Goal: Task Accomplishment & Management: Manage account settings

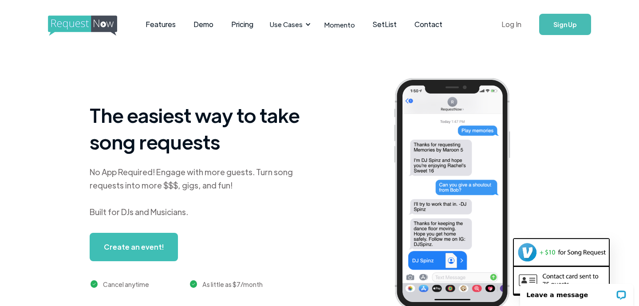
click at [513, 24] on link "Log In" at bounding box center [512, 24] width 38 height 31
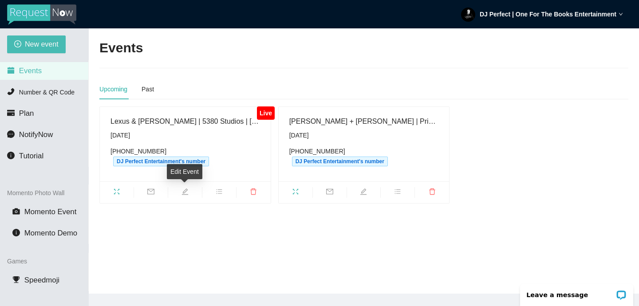
click at [185, 192] on icon "edit" at bounding box center [185, 191] width 7 height 7
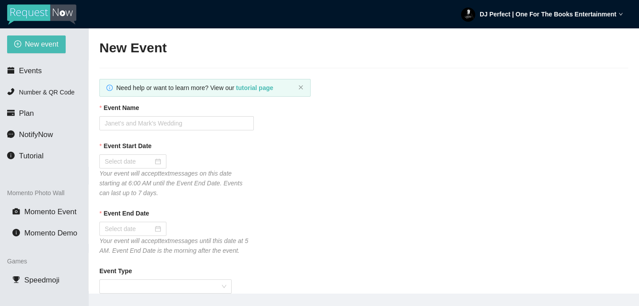
type input "Lexus & [PERSON_NAME] | 5380 Studios | [DATE]"
type input "[DATE]"
type input "120"
checkbox input "true"
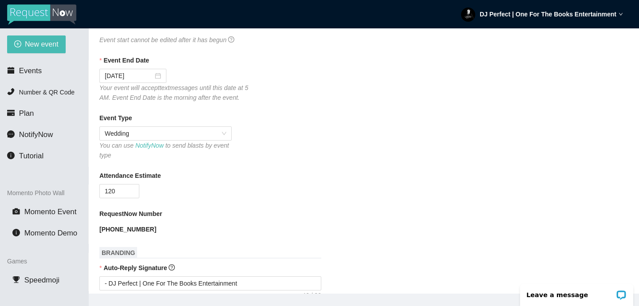
scroll to position [138, 0]
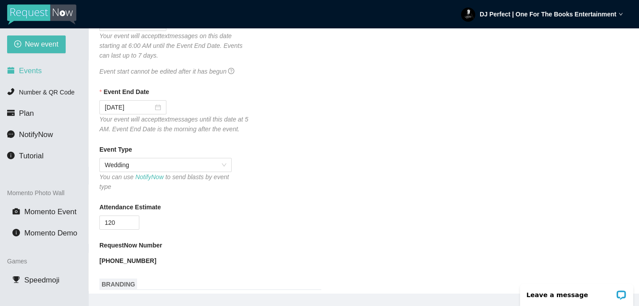
click at [37, 75] on span "Events" at bounding box center [30, 71] width 23 height 8
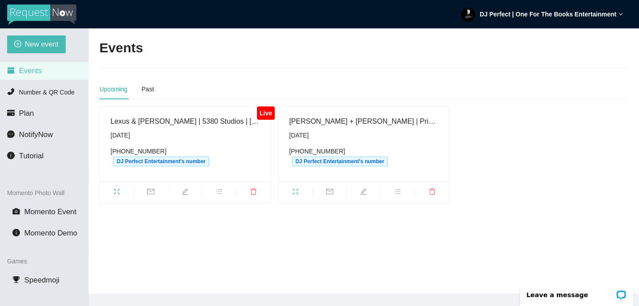
click at [514, 12] on strong "DJ Perfect | One For The Books Entertainment" at bounding box center [548, 14] width 137 height 7
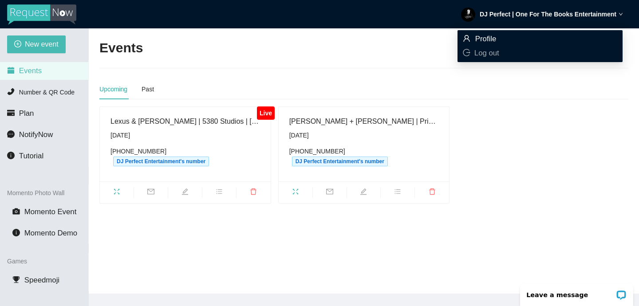
click at [491, 39] on span "Profile" at bounding box center [486, 39] width 21 height 8
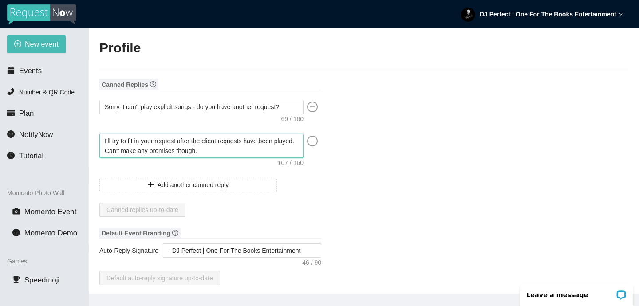
click at [181, 140] on textarea "I'll try to fit in your request after the client requests have been played. Can…" at bounding box center [201, 146] width 204 height 24
type textarea "I'll try to fit in your request after the client requests have been played. Can…"
type textarea "I'll try to fit in your request d after the client requests have been played. C…"
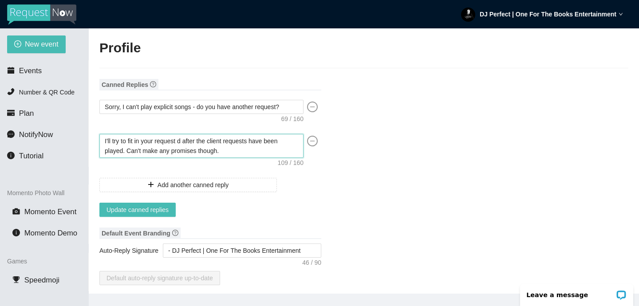
type textarea "I'll try to fit in your request du after the client requests have been played. …"
type textarea "I'll try to fit in your request dur after the client requests have been played.…"
type textarea "I'll try to fit in your request duri after the client requests have been played…"
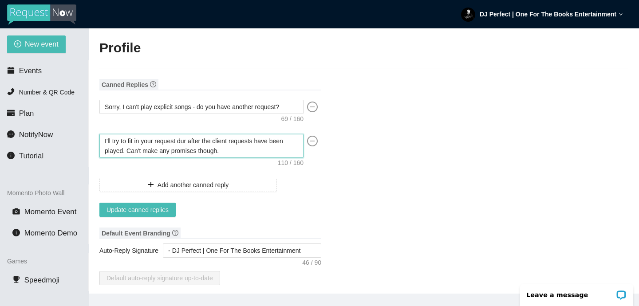
type textarea "I'll try to fit in your request duri after the client requests have been played…"
type textarea "I'll try to fit in your request durin after the client requests have been playe…"
type textarea "I'll try to fit in your request during after the client requests have been play…"
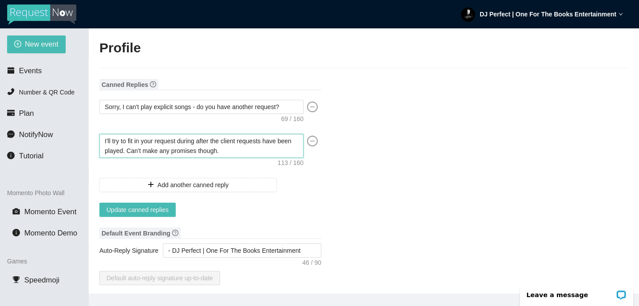
type textarea "I'll try to fit in your request during after the client requests have been play…"
type textarea "I'll try to fit in your request during t after the client requests have been pl…"
type textarea "I'll try to fit in your request during th after the client requests have been p…"
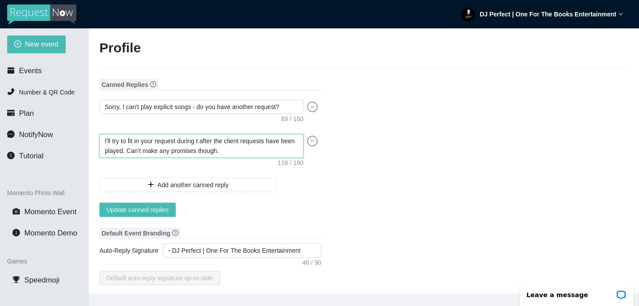
type textarea "I'll try to fit in your request during th after the client requests have been p…"
type textarea "I'll try to fit in your request during the after the client requests have been …"
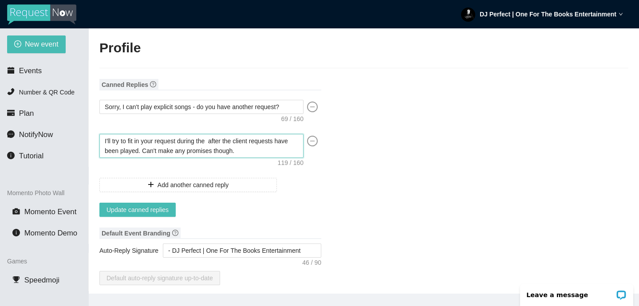
type textarea "I'll try to fit in your request during the l after the client requests have bee…"
type textarea "I'll try to fit in your request during the la after the client requests have be…"
type textarea "I'll try to fit in your request during the las after the client requests have b…"
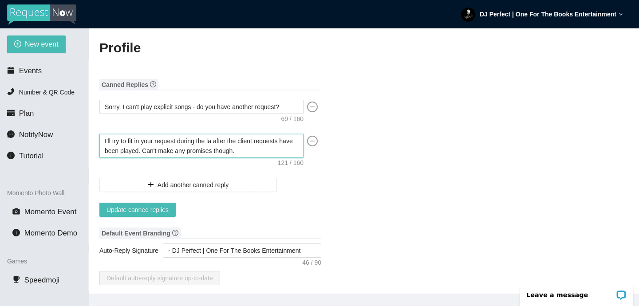
type textarea "I'll try to fit in your request during the las after the client requests have b…"
type textarea "I'll try to fit in your request during the last after the client requests have …"
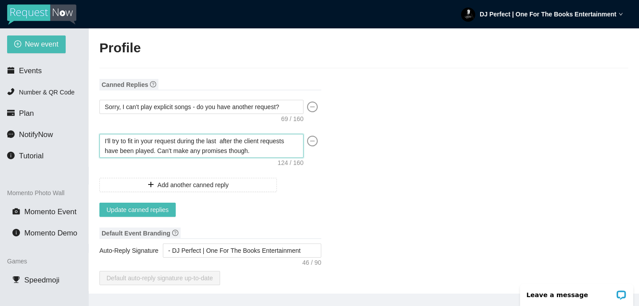
type textarea "I'll try to fit in your request during the last h after the client requests hav…"
type textarea "I'll try to fit in your request during the last ho after the client requests ha…"
type textarea "I'll try to fit in your request during the last hou after the client requests h…"
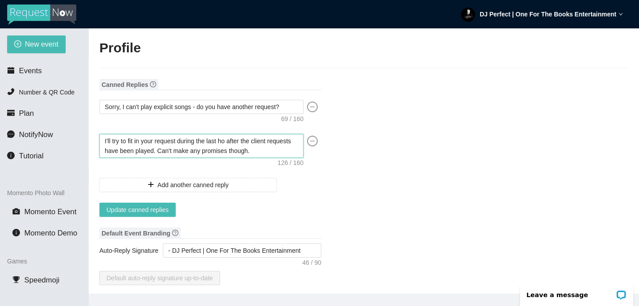
type textarea "I'll try to fit in your request during the last hou after the client requests h…"
type textarea "I'll try to fit in your request during the last hour after the client requests …"
type textarea "I'll try to fit in your request during the last hour, after the client requests…"
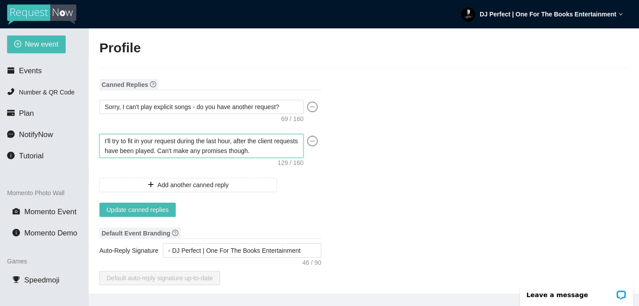
click at [282, 141] on textarea "I'll try to fit in your request during the last hour, after the client requests…" at bounding box center [201, 146] width 204 height 24
type textarea "I'll try to fit in your request during the last hour, after the client' request…"
type textarea "I'll try to fit in your request during the last hour, after the client's reques…"
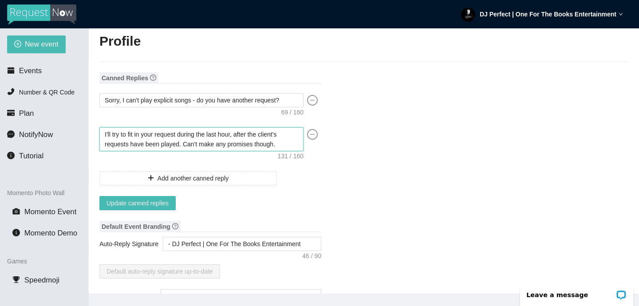
scroll to position [11, 0]
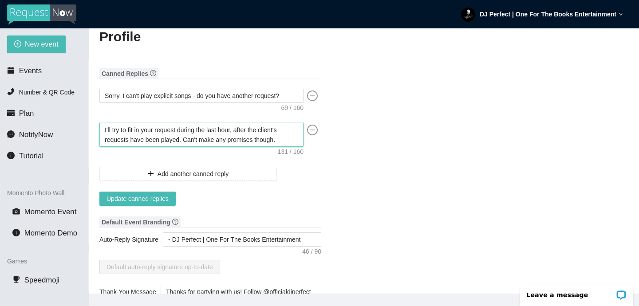
click at [277, 139] on textarea "I'll try to fit in your request during the last hour, after the client's reques…" at bounding box center [201, 135] width 204 height 24
type textarea "I'll try to fit in your request during the last hour, after the client's reques…"
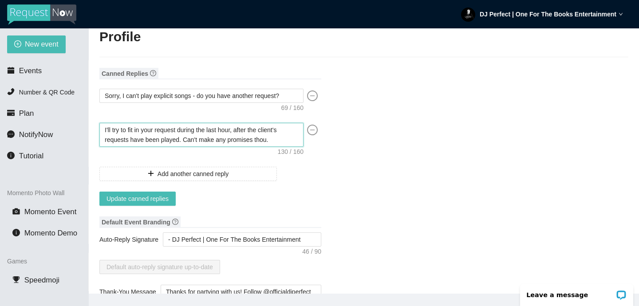
type textarea "I'll try to fit in your request during the last hour, after the client's reques…"
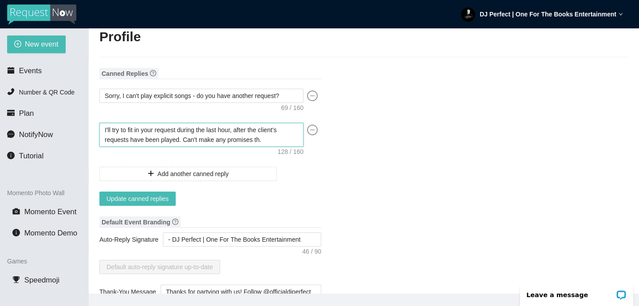
type textarea "I'll try to fit in your request during the last hour, after the client's reques…"
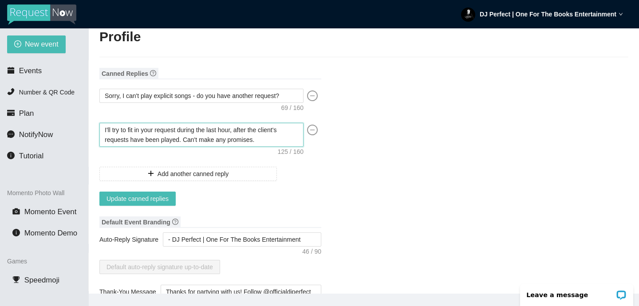
type textarea "I'll try to fit in your request during the last hour, after the client's reques…"
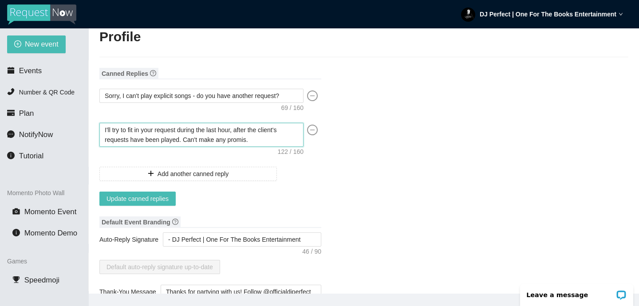
type textarea "I'll try to fit in your request during the last hour, after the client's reques…"
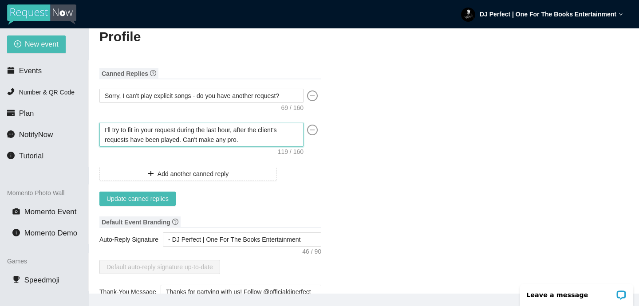
type textarea "I'll try to fit in your request during the last hour, after the client's reques…"
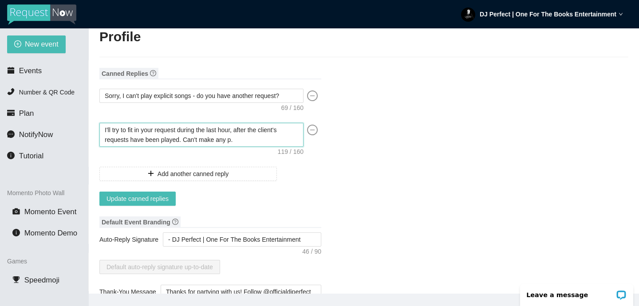
type textarea "I'll try to fit in your request during the last hour, after the client's reques…"
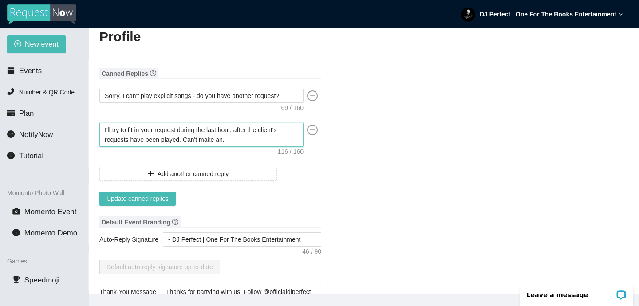
type textarea "I'll try to fit in your request during the last hour, after the client's reques…"
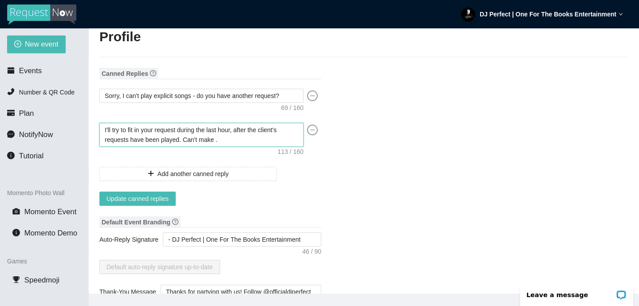
type textarea "I'll try to fit in your request during the last hour, after the client's reques…"
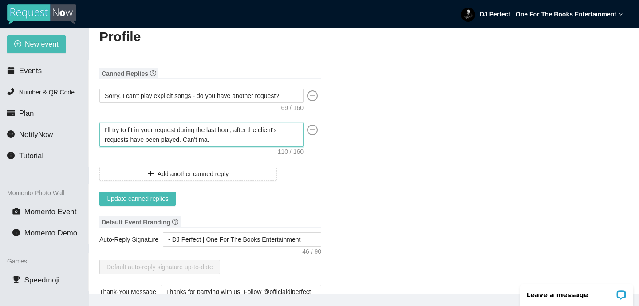
type textarea "I'll try to fit in your request during the last hour, after the client's reques…"
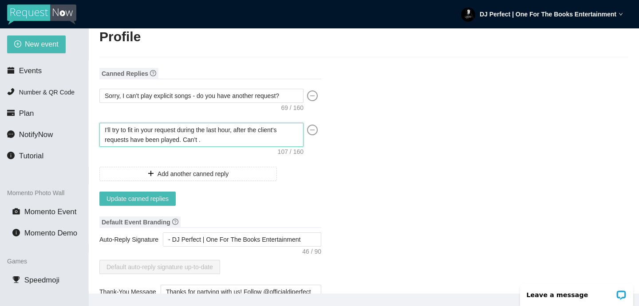
type textarea "I'll try to fit in your request during the last hour, after the client's reques…"
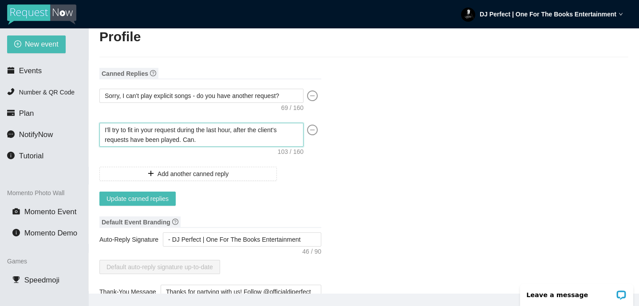
type textarea "I'll try to fit in your request during the last hour, after the client's reques…"
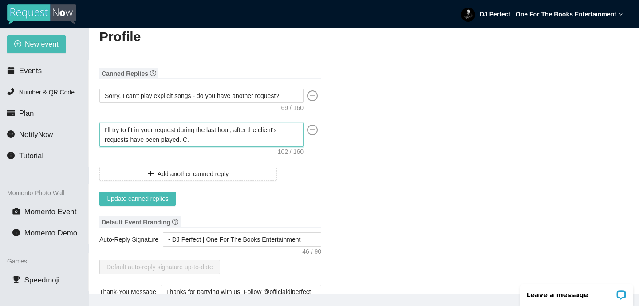
type textarea "I'll try to fit in your request during the last hour, after the client's reques…"
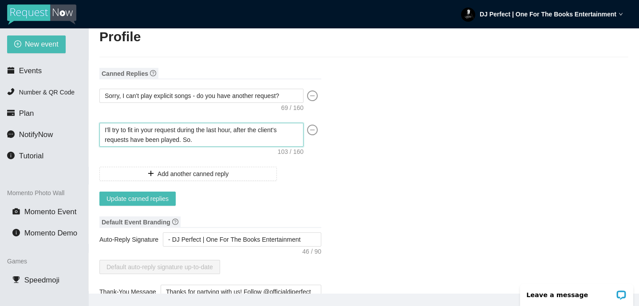
type textarea "I'll try to fit in your request during the last hour, after the client's reques…"
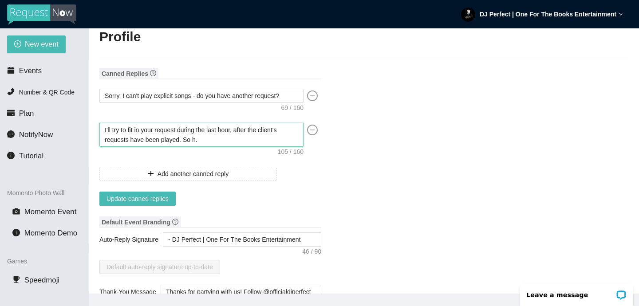
type textarea "I'll try to fit in your request during the last hour, after the client's reques…"
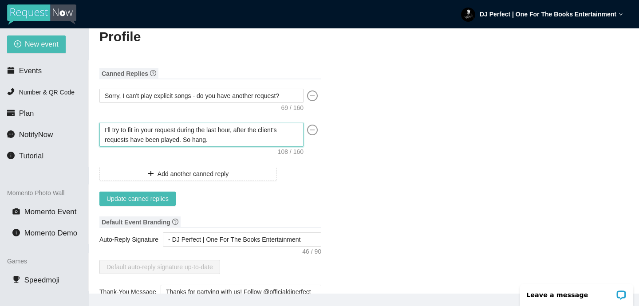
type textarea "I'll try to fit in your request during the last hour, after the client's reques…"
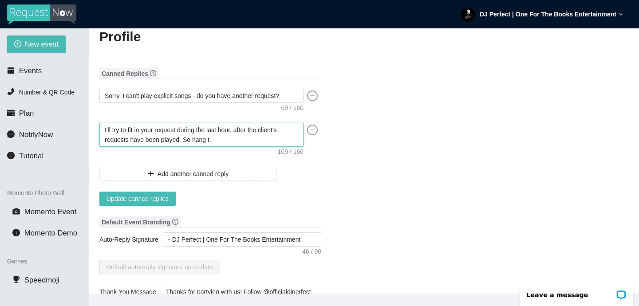
type textarea "I'll try to fit in your request during the last hour, after the client's reques…"
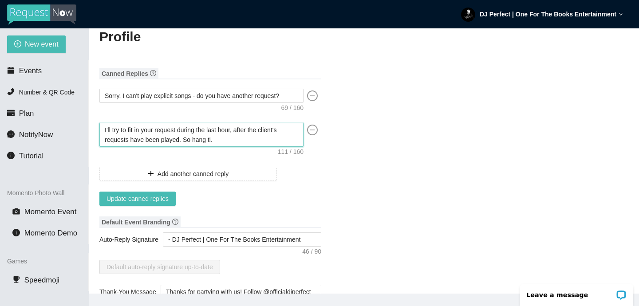
type textarea "I'll try to fit in your request during the last hour, after the client's reques…"
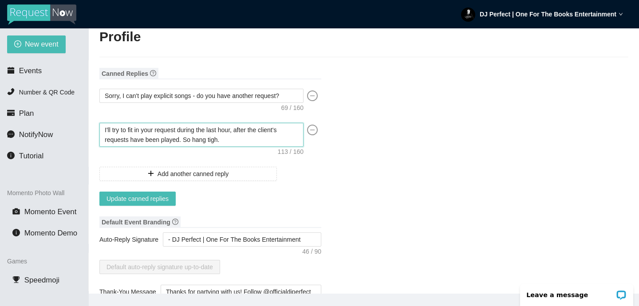
type textarea "I'll try to fit in your request during the last hour, after the client's reques…"
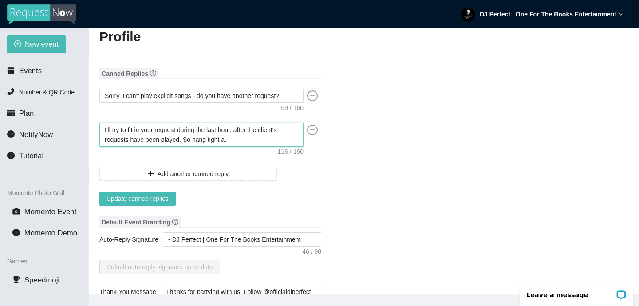
type textarea "I'll try to fit in your request during the last hour, after the client's reques…"
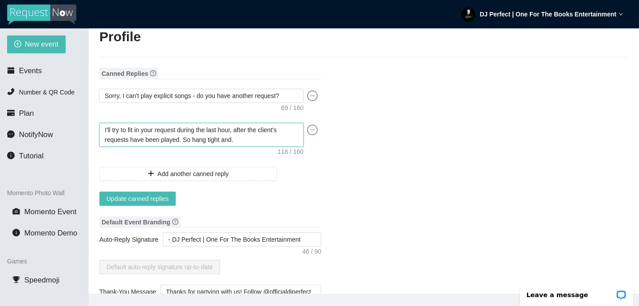
type textarea "I'll try to fit in your request during the last hour, after the client's reques…"
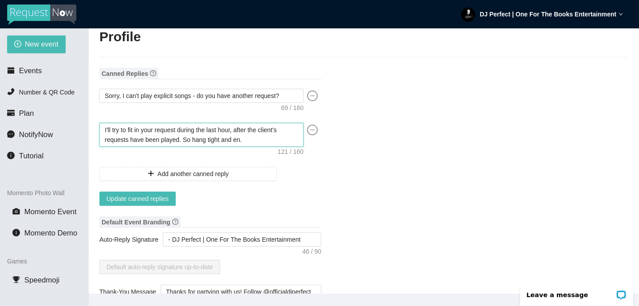
type textarea "I'll try to fit in your request during the last hour, after the client's reques…"
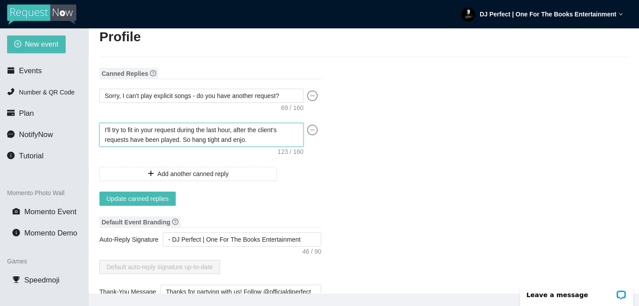
type textarea "I'll try to fit in your request during the last hour, after the client's reques…"
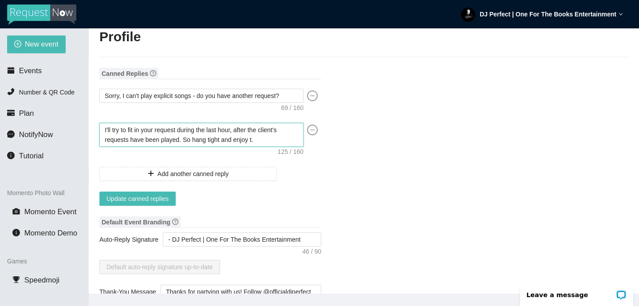
type textarea "I'll try to fit in your request during the last hour, after the client's reques…"
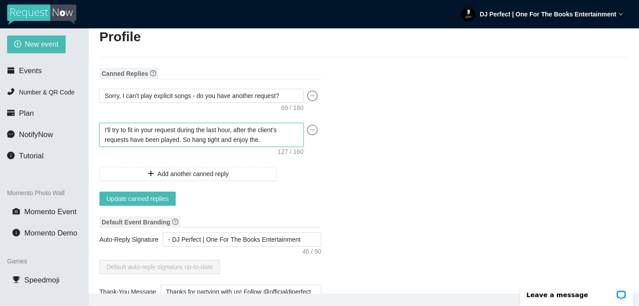
type textarea "I'll try to fit in your request during the last hour, after the client's reques…"
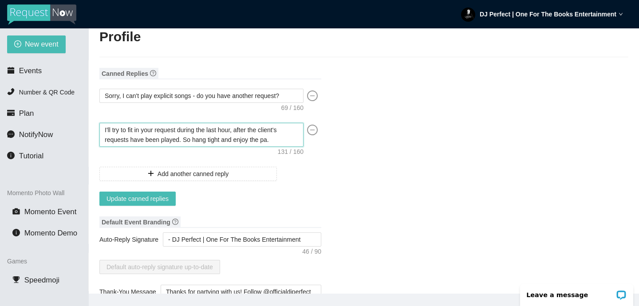
type textarea "I'll try to fit in your request during the last hour, after the client's reques…"
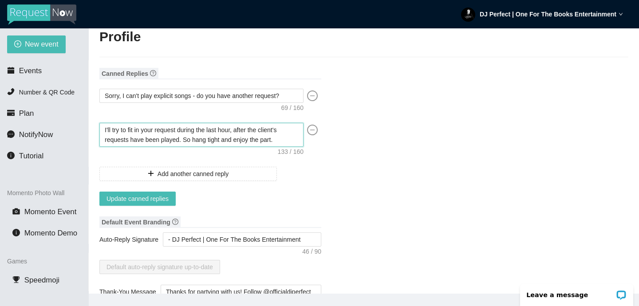
type textarea "I'll try to fit in your request during the last hour, after the client's reques…"
click at [242, 131] on textarea "I'll try to fit in your request during the last hour, after the client's reques…" at bounding box center [201, 135] width 204 height 24
type textarea "I'll try to fit in your request during the last hour,after the client's request…"
type textarea "I'll try to fit in your request during the last hourafter the client's requests…"
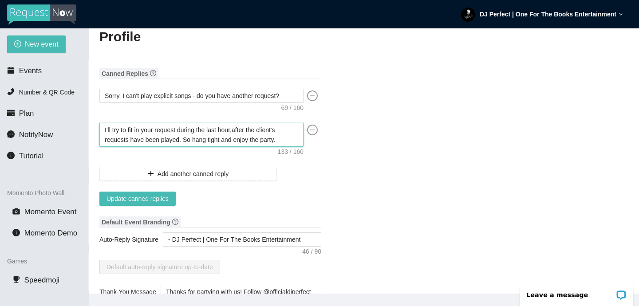
type textarea "I'll try to fit in your request during the last hourafter the client's requests…"
type textarea "I'll try to fit in your request during the last houafter the client's requests …"
type textarea "I'll try to fit in your request during the last hoafter the client's requests h…"
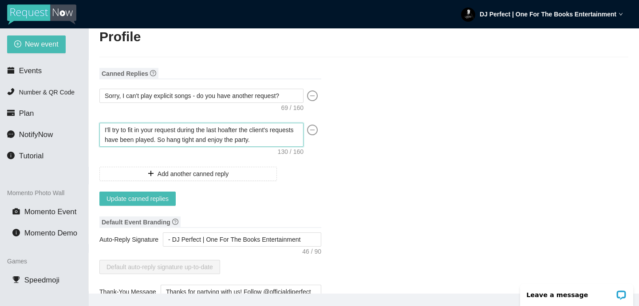
type textarea "I'll try to fit in your request during the last [PERSON_NAME] the client's requ…"
type textarea "I'll try to fit in your request during the last after the client's requests hav…"
type textarea "I'll try to fit in your request during the lastafter the client's requests have…"
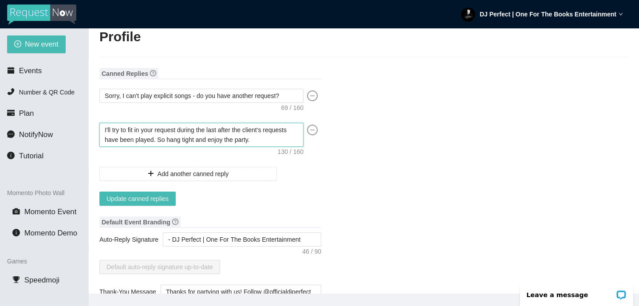
type textarea "I'll try to fit in your request during the lastafter the client's requests have…"
type textarea "I'll try to fit in your request during the lasafter the client's requests have …"
type textarea "I'll try to fit in your request during the laafter the client's requests have b…"
click at [207, 129] on textarea "I'll try to fit in your request after the client's requests have been played. S…" at bounding box center [201, 135] width 204 height 24
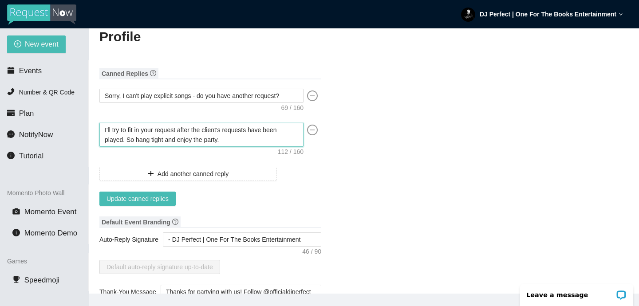
click at [224, 131] on textarea "I'll try to fit in your request after the client's requests have been played. S…" at bounding box center [201, 135] width 204 height 24
click at [249, 140] on textarea "I'll try to fit in your request after the Newlywed's requests have been played.…" at bounding box center [201, 135] width 204 height 24
click at [181, 139] on textarea "I'll try to fit in your request after the Newlywed's requests have been played.…" at bounding box center [201, 135] width 204 height 24
click at [230, 138] on textarea "I'll try to fit in your request after the Newlywed's requests have been played.…" at bounding box center [201, 135] width 204 height 24
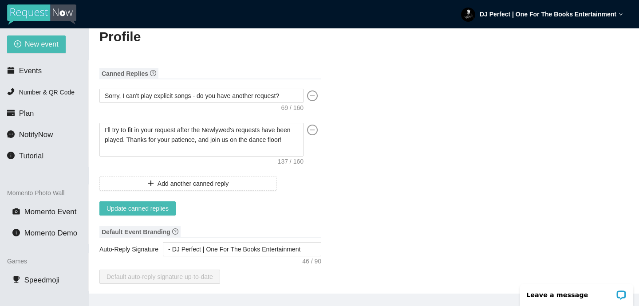
click at [188, 144] on textarea "I'll try to fit in your request after the Newlywed's requests have been played.…" at bounding box center [201, 140] width 204 height 34
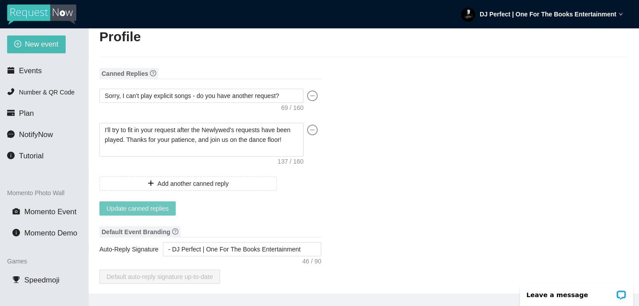
click at [132, 208] on span "Update canned replies" at bounding box center [138, 209] width 62 height 10
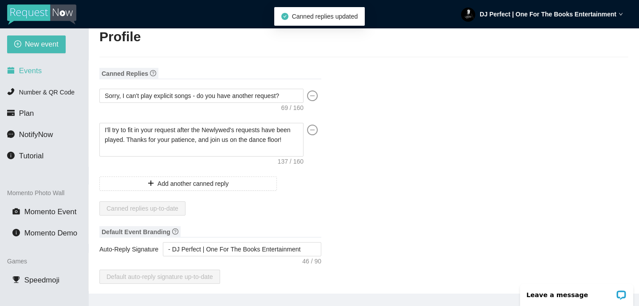
click at [42, 69] on li "Events" at bounding box center [44, 71] width 88 height 18
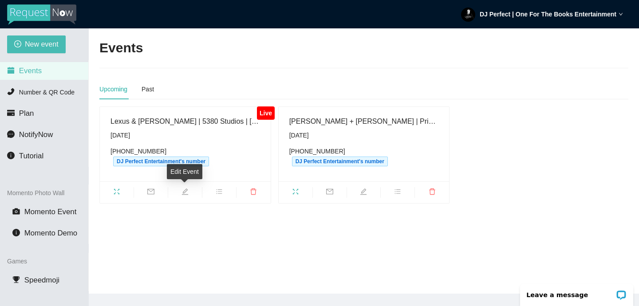
click at [187, 190] on icon "edit" at bounding box center [185, 191] width 7 height 7
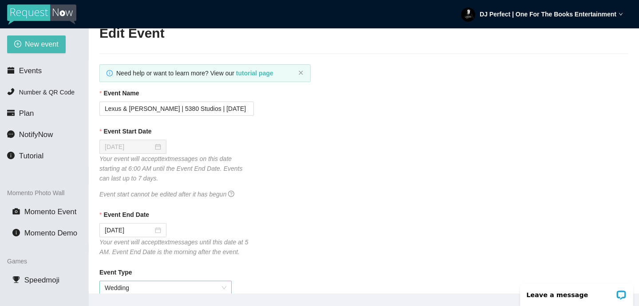
scroll to position [2, 0]
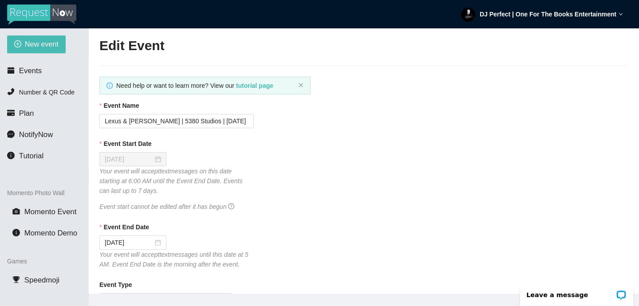
click at [528, 20] on div "DJ Perfect | One For The Books Entertainment" at bounding box center [542, 14] width 162 height 28
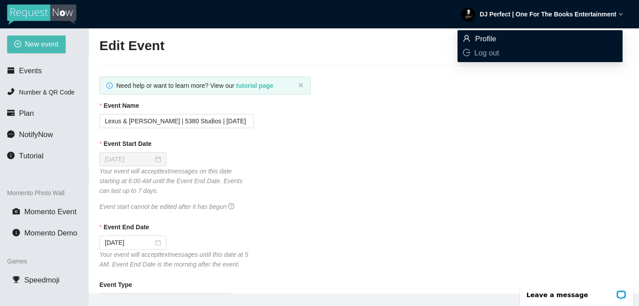
click at [483, 34] on li "Profile" at bounding box center [540, 39] width 165 height 14
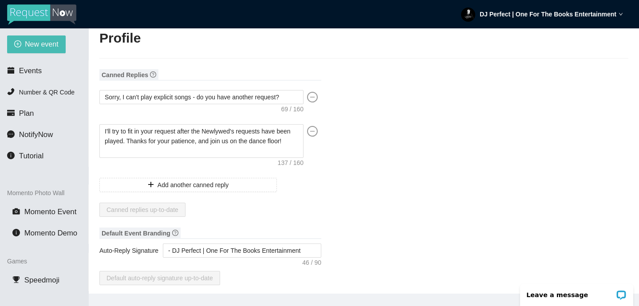
scroll to position [14, 0]
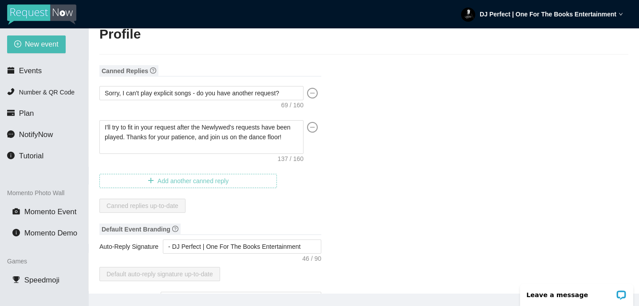
click at [194, 179] on span "Add another canned reply" at bounding box center [193, 181] width 71 height 10
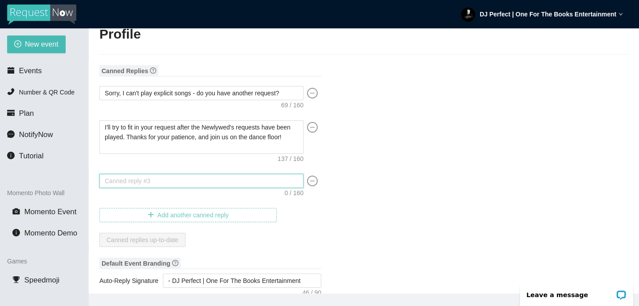
click at [194, 179] on textarea at bounding box center [201, 181] width 204 height 14
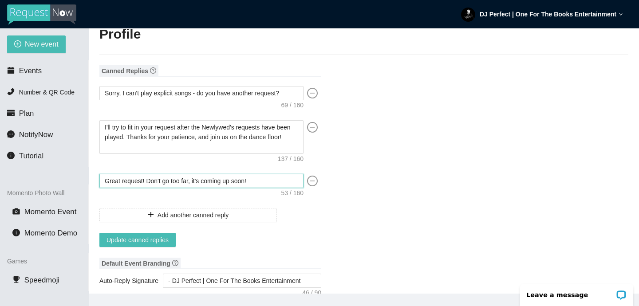
click at [146, 181] on textarea "Great request! Don't go too far, it's coming up soon!" at bounding box center [201, 181] width 204 height 14
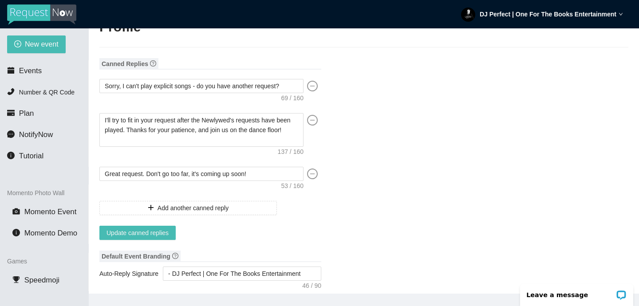
scroll to position [33, 0]
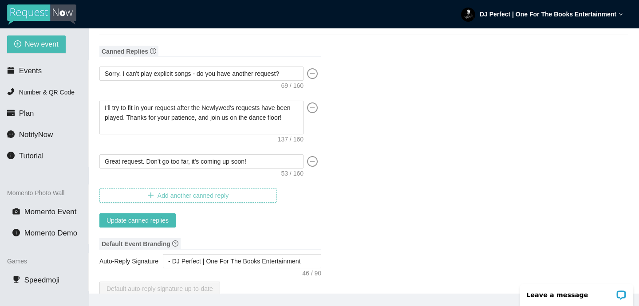
click at [201, 196] on span "Add another canned reply" at bounding box center [193, 196] width 71 height 10
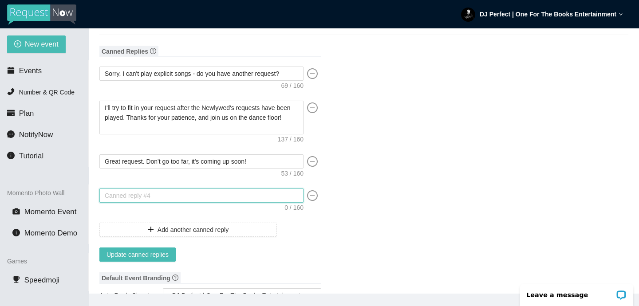
click at [208, 196] on textarea at bounding box center [201, 196] width 204 height 14
click at [125, 194] on textarea "That's one that will definitely on the playlist, so listen out for it." at bounding box center [201, 196] width 204 height 14
click at [156, 194] on textarea "That one that will definitely on the playlist, so listen out for it." at bounding box center [201, 196] width 204 height 14
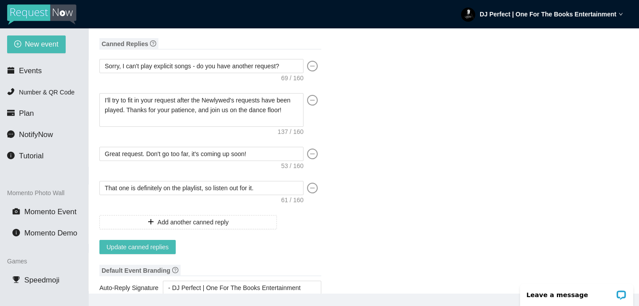
scroll to position [45, 0]
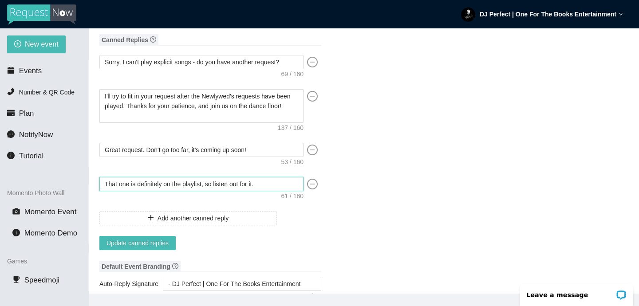
click at [266, 183] on textarea "That one is definitely on the playlist, so listen out for it." at bounding box center [201, 184] width 204 height 14
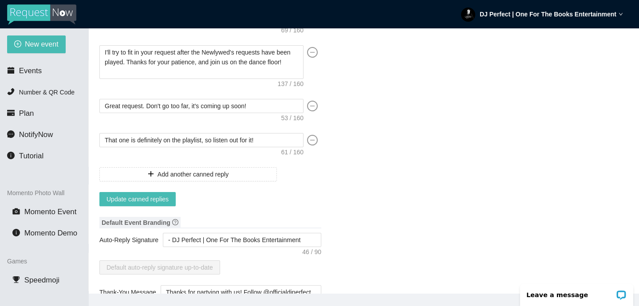
scroll to position [93, 0]
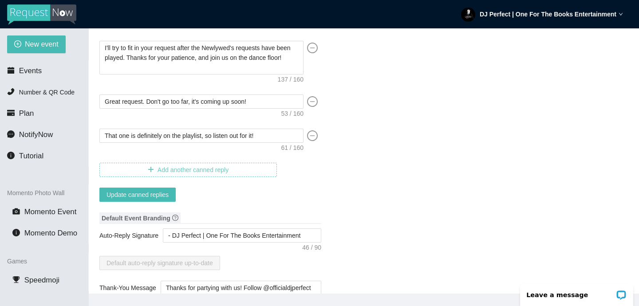
click at [183, 171] on span "Add another canned reply" at bounding box center [193, 170] width 71 height 10
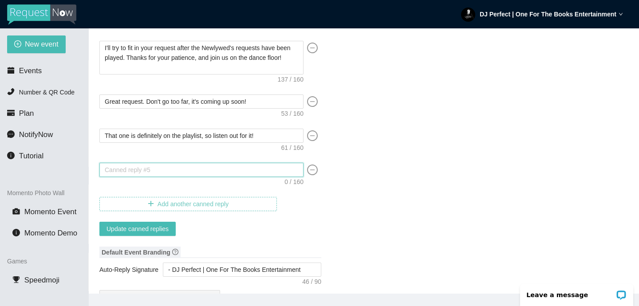
click at [183, 171] on textarea at bounding box center [201, 170] width 204 height 14
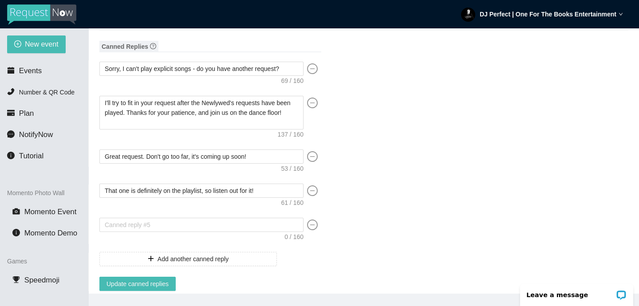
scroll to position [37, 0]
click at [222, 224] on textarea at bounding box center [201, 226] width 204 height 14
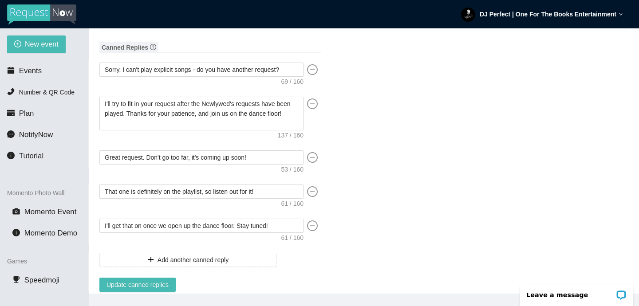
click at [145, 226] on textarea "I'll get that on once we open up the dance floor. Stay tuned!" at bounding box center [201, 226] width 204 height 14
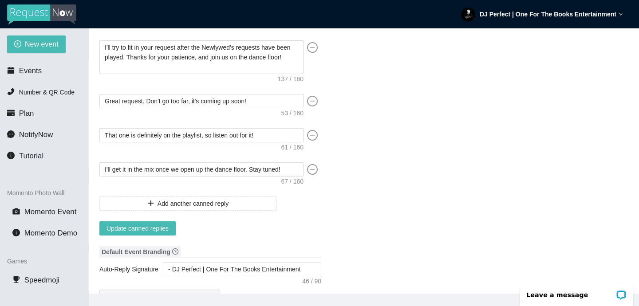
scroll to position [97, 0]
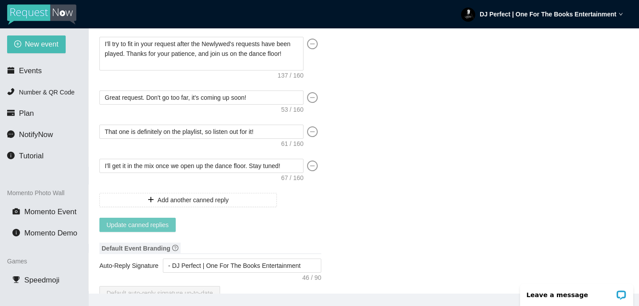
click at [162, 223] on span "Update canned replies" at bounding box center [138, 225] width 62 height 10
